Goal: Task Accomplishment & Management: Complete application form

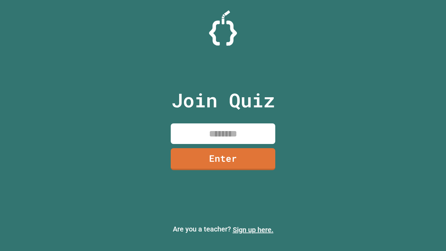
click at [253, 230] on link "Sign up here." at bounding box center [253, 230] width 41 height 8
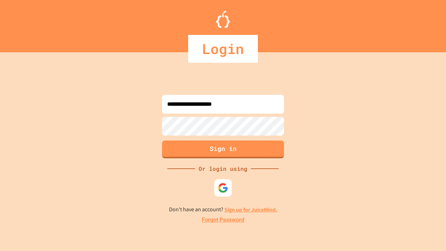
type input "**********"
